Goal: Task Accomplishment & Management: Manage account settings

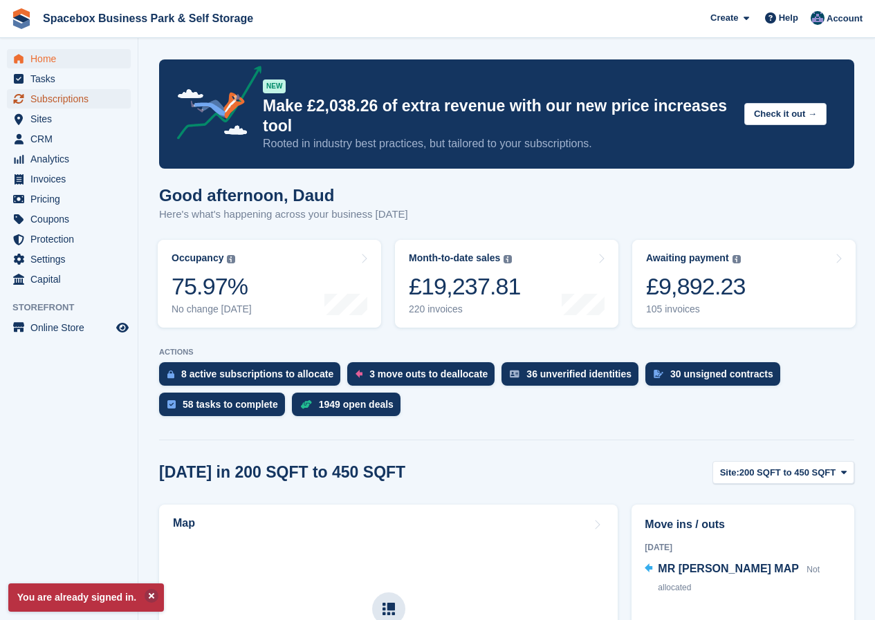
click at [58, 96] on span "Subscriptions" at bounding box center [71, 98] width 83 height 19
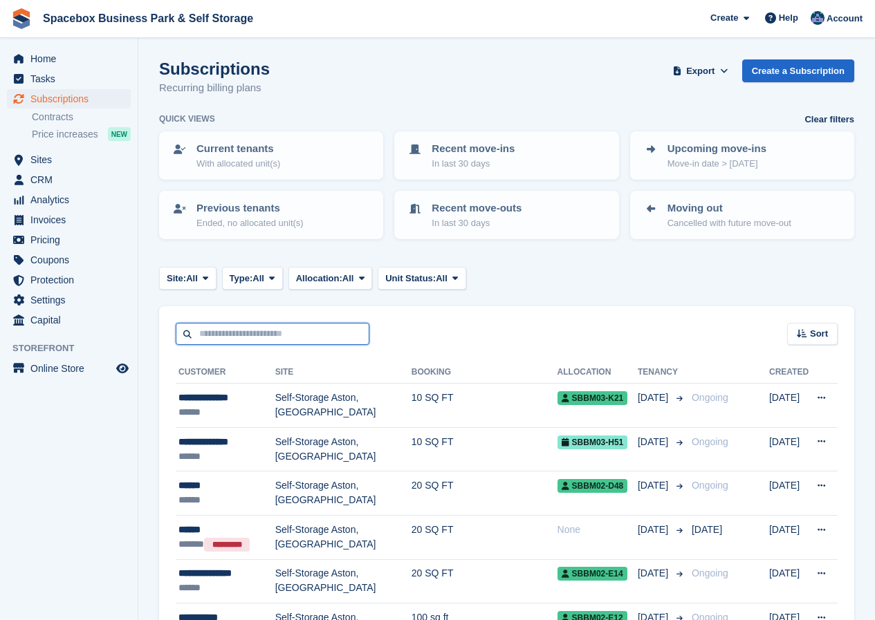
click at [216, 330] on input "text" at bounding box center [273, 334] width 194 height 23
type input "*****"
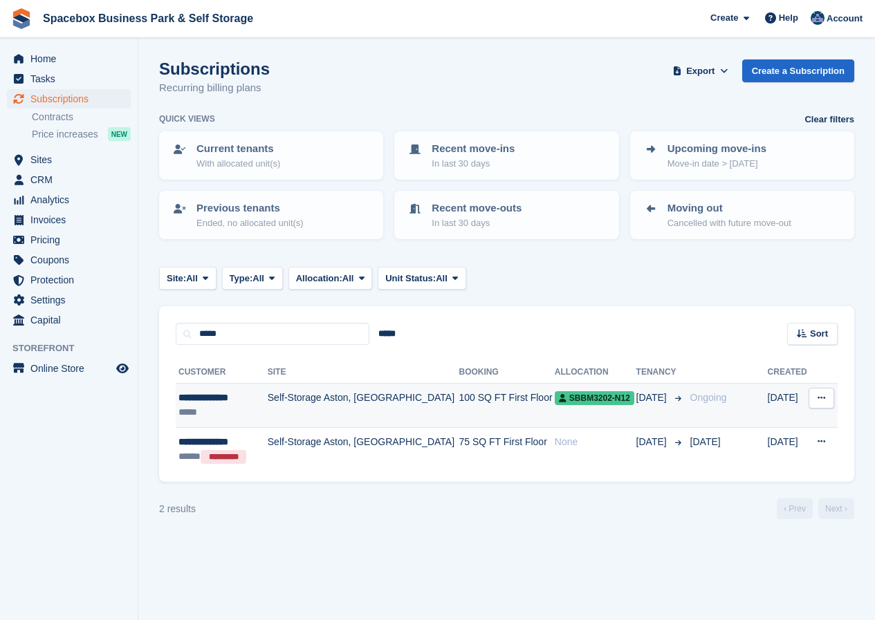
click at [304, 402] on td "Self-Storage Aston, [GEOGRAPHIC_DATA]" at bounding box center [364, 406] width 192 height 44
